Goal: Register for event/course

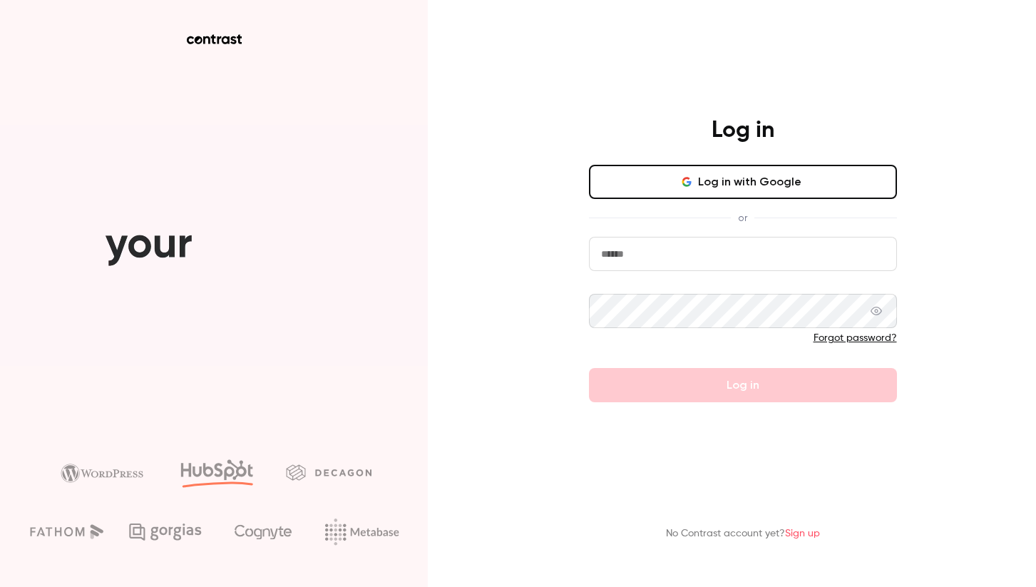
type input "**********"
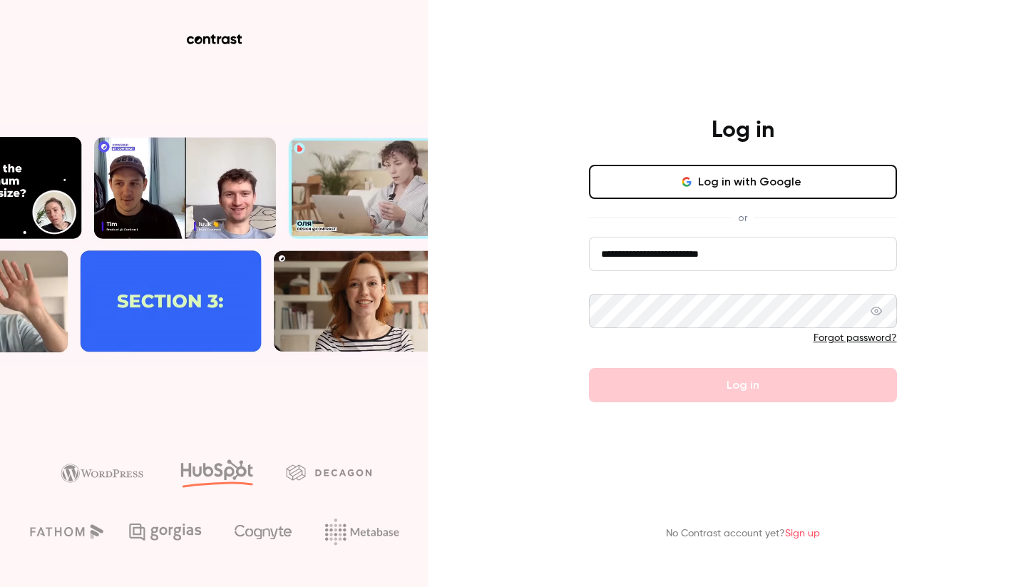
click at [700, 396] on form "**********" at bounding box center [743, 319] width 308 height 165
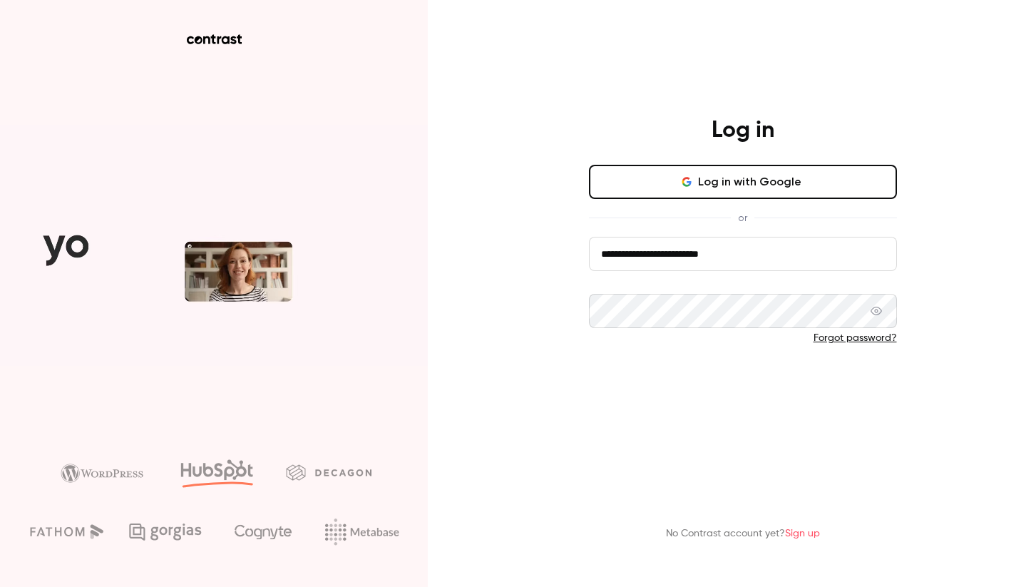
click at [708, 386] on button "Log in" at bounding box center [743, 385] width 308 height 34
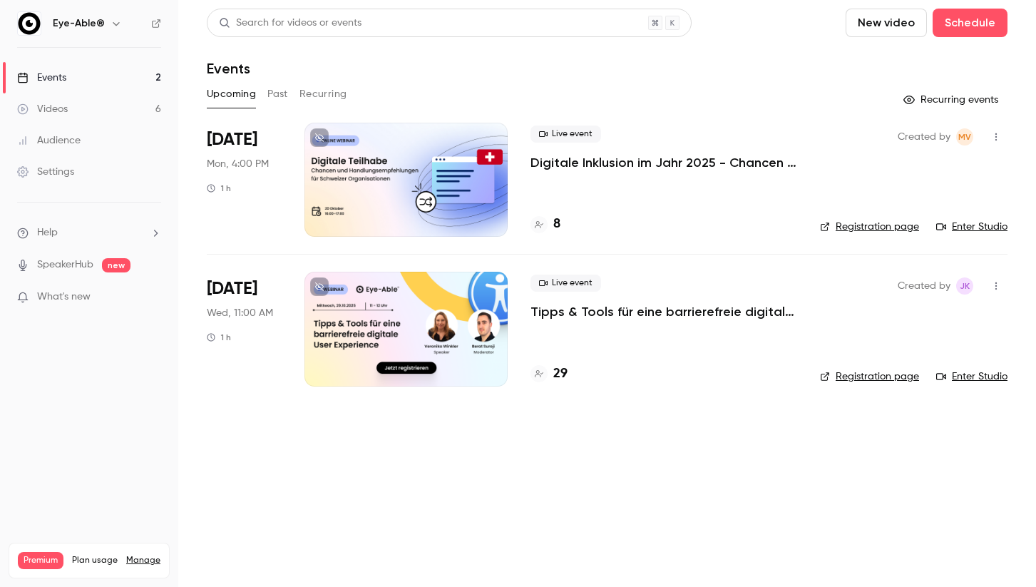
click at [563, 371] on h4 "29" at bounding box center [560, 373] width 14 height 19
